Goal: Task Accomplishment & Management: Complete application form

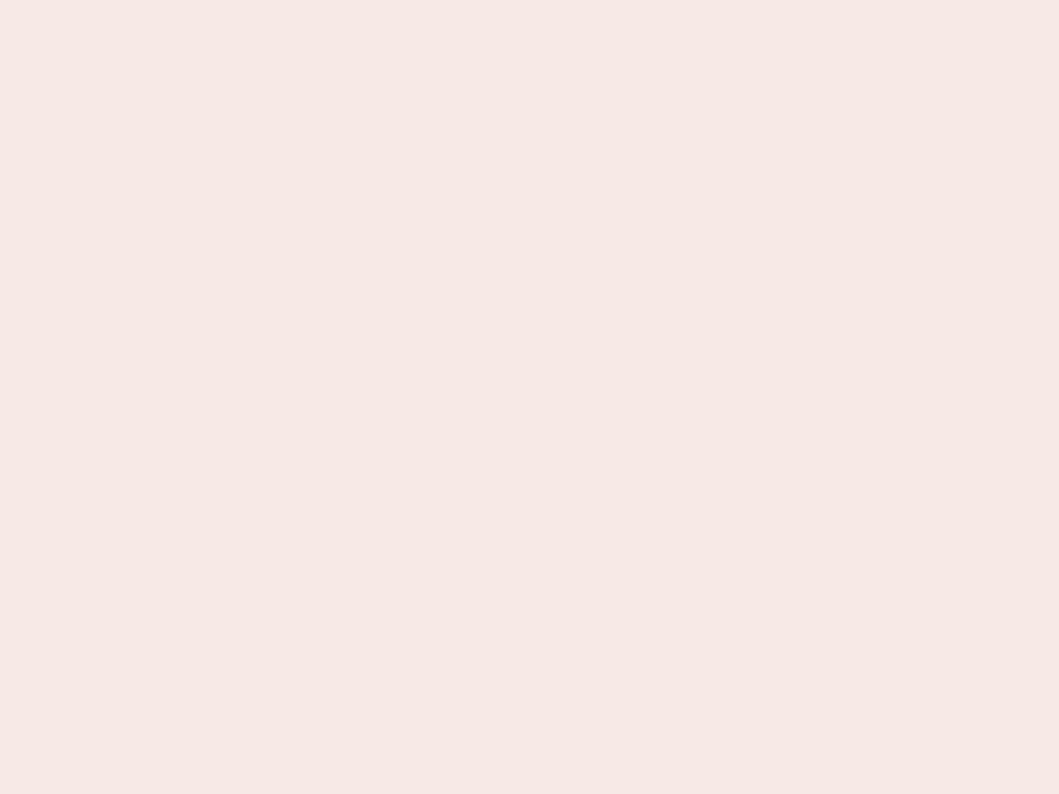
click at [529, 397] on nb-app "Almost there Thank you for registering for Newbook. Your account is under revie…" at bounding box center [529, 397] width 1059 height 794
click at [529, 0] on nb-app "Almost there Thank you for registering for Newbook. Your account is under revie…" at bounding box center [529, 397] width 1059 height 794
click at [566, 0] on nb-app "Almost there Thank you for registering for Newbook. Your account is under revie…" at bounding box center [529, 397] width 1059 height 794
click at [529, 397] on nb-app "Almost there Thank you for registering for Newbook. Your account is under revie…" at bounding box center [529, 397] width 1059 height 794
click at [529, 0] on nb-app "Almost there Thank you for registering for Newbook. Your account is under revie…" at bounding box center [529, 397] width 1059 height 794
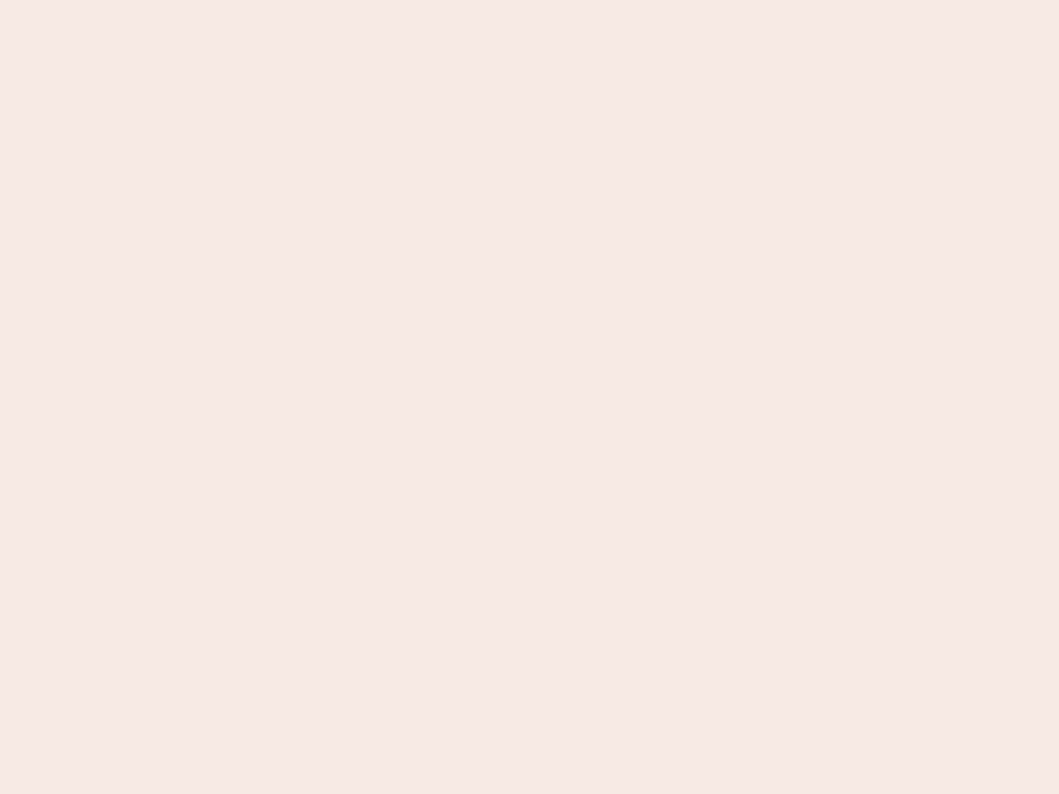
click at [370, 0] on nb-app "Almost there Thank you for registering for Newbook. Your account is under revie…" at bounding box center [529, 397] width 1059 height 794
click at [529, 397] on nb-app "Almost there Thank you for registering for Newbook. Your account is under revie…" at bounding box center [529, 397] width 1059 height 794
click at [529, 0] on nb-app "Almost there Thank you for registering for Newbook. Your account is under revie…" at bounding box center [529, 397] width 1059 height 794
click at [370, 0] on nb-app "Almost there Thank you for registering for Newbook. Your account is under revie…" at bounding box center [529, 397] width 1059 height 794
click at [529, 397] on nb-app "Almost there Thank you for registering for Newbook. Your account is under revie…" at bounding box center [529, 397] width 1059 height 794
